Goal: Consume media (video, audio)

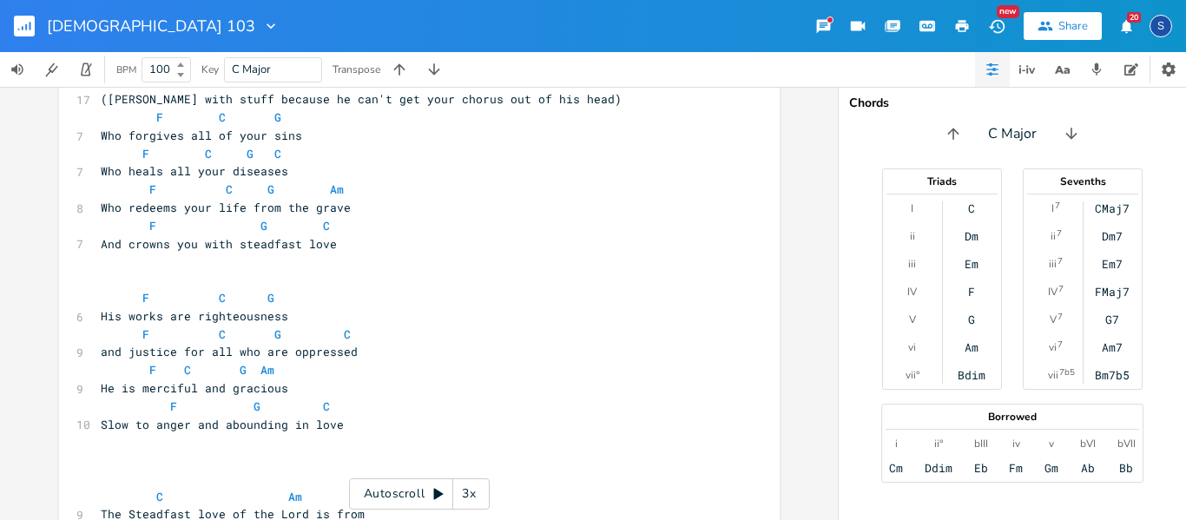
scroll to position [365, 0]
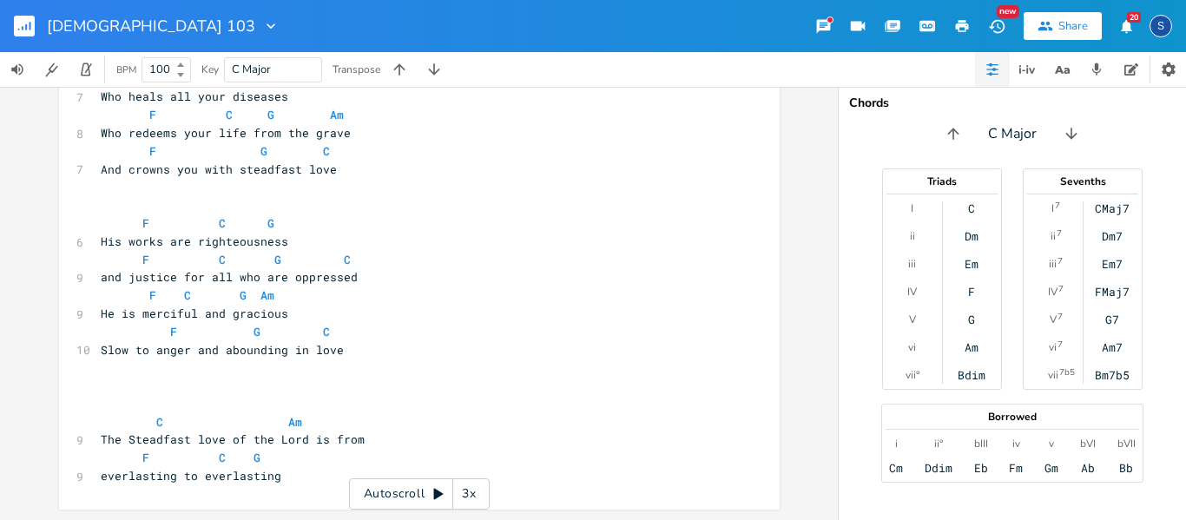
click at [435, 491] on icon at bounding box center [439, 494] width 10 height 11
click at [441, 497] on icon at bounding box center [437, 493] width 11 height 11
click at [1111, 69] on button "button" at bounding box center [1096, 69] width 35 height 35
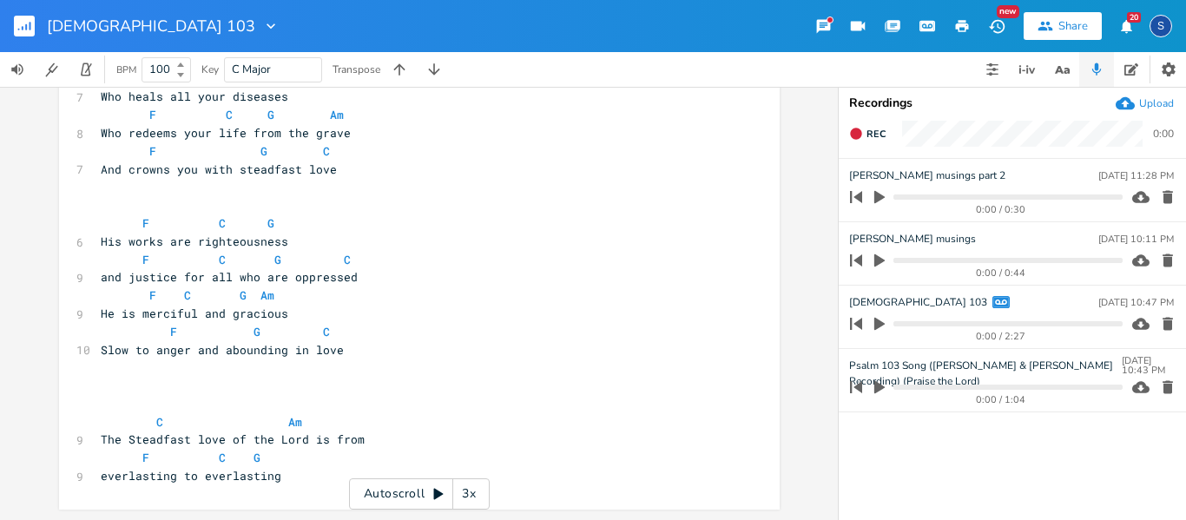
click at [879, 198] on icon "button" at bounding box center [879, 197] width 10 height 13
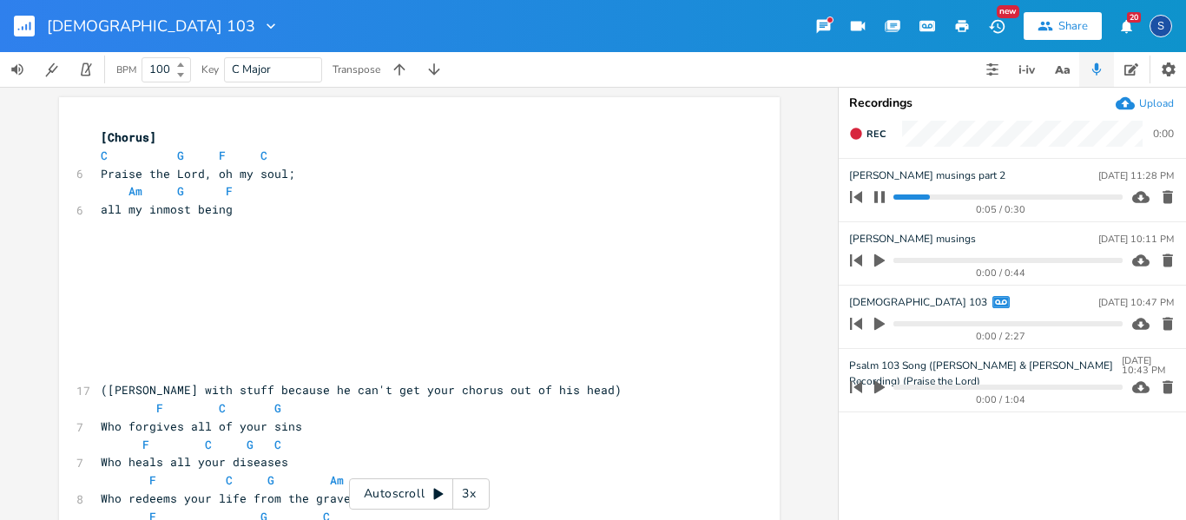
scroll to position [201, 0]
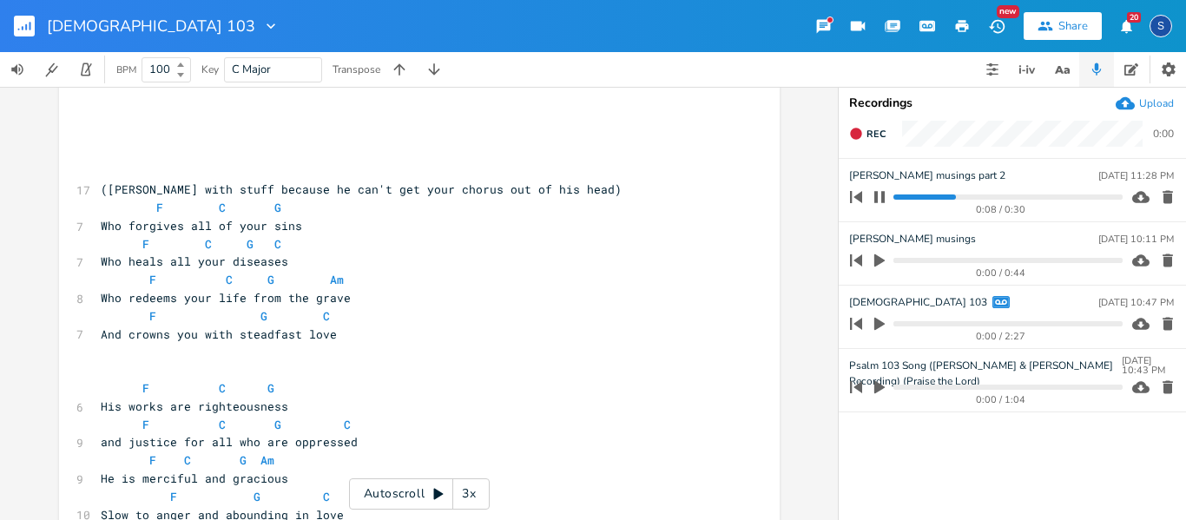
click at [875, 262] on icon "button" at bounding box center [879, 260] width 10 height 13
drag, startPoint x: 875, startPoint y: 262, endPoint x: 879, endPoint y: 195, distance: 67.0
click at [879, 195] on ul "[PERSON_NAME] musings part 2 [DATE] 11:28 PM 0:10 / 0:30 [PERSON_NAME] musings …" at bounding box center [1012, 339] width 347 height 360
click at [879, 195] on icon "button" at bounding box center [879, 197] width 14 height 14
click at [879, 264] on icon "button" at bounding box center [879, 260] width 14 height 14
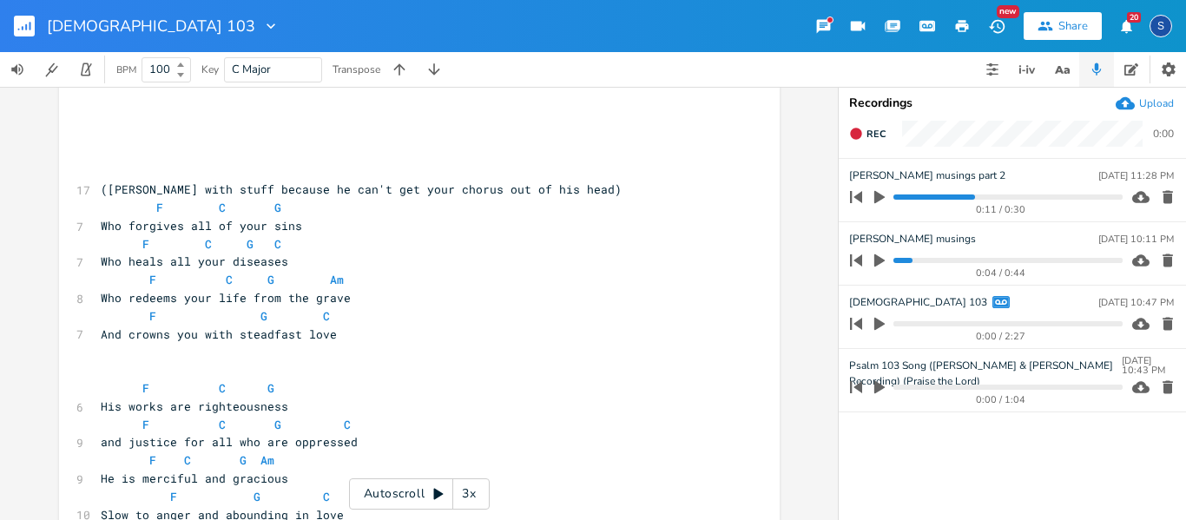
click at [879, 329] on icon "button" at bounding box center [880, 324] width 16 height 16
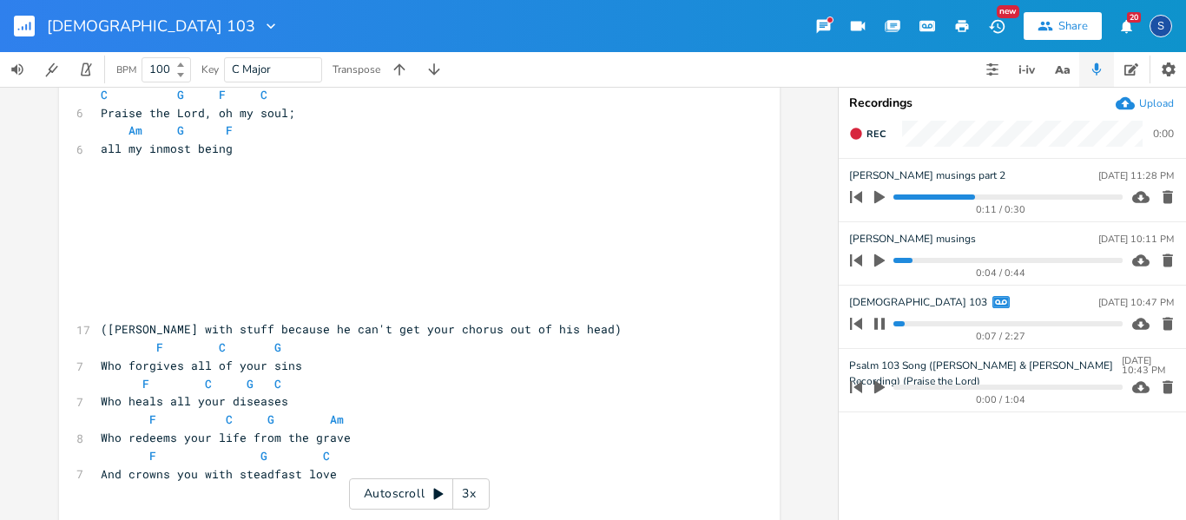
scroll to position [63, 0]
click at [881, 321] on icon "button" at bounding box center [879, 324] width 14 height 14
click at [876, 386] on icon "button" at bounding box center [879, 387] width 10 height 13
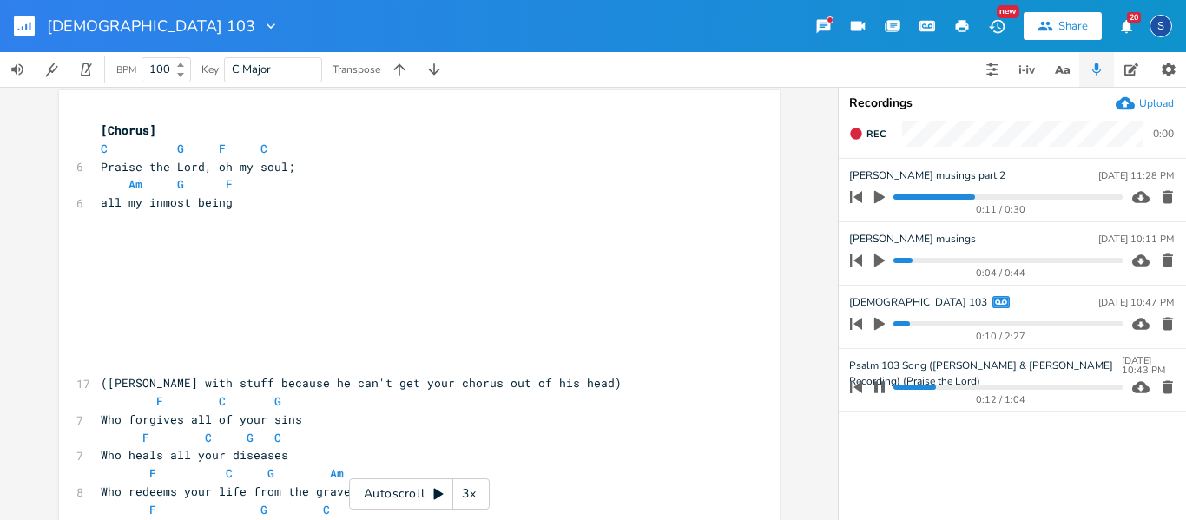
scroll to position [0, 0]
